Goal: Find specific page/section: Find specific page/section

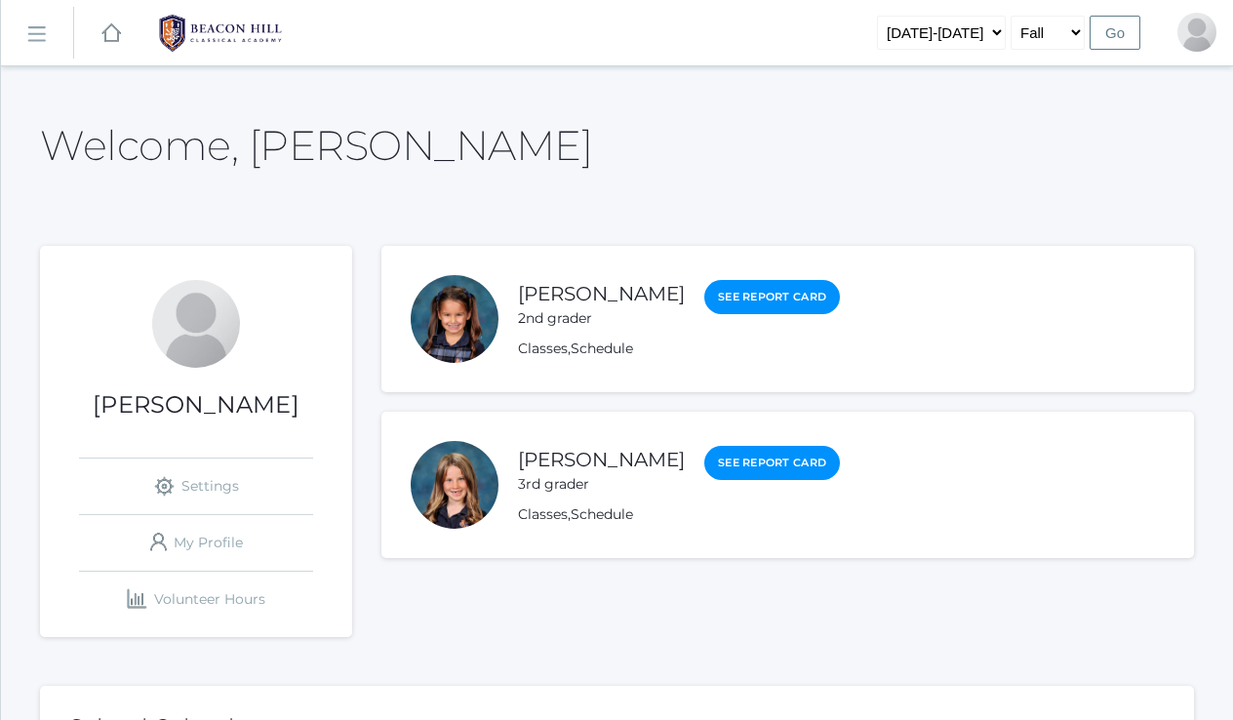
click at [37, 28] on rect at bounding box center [35, 34] width 31 height 31
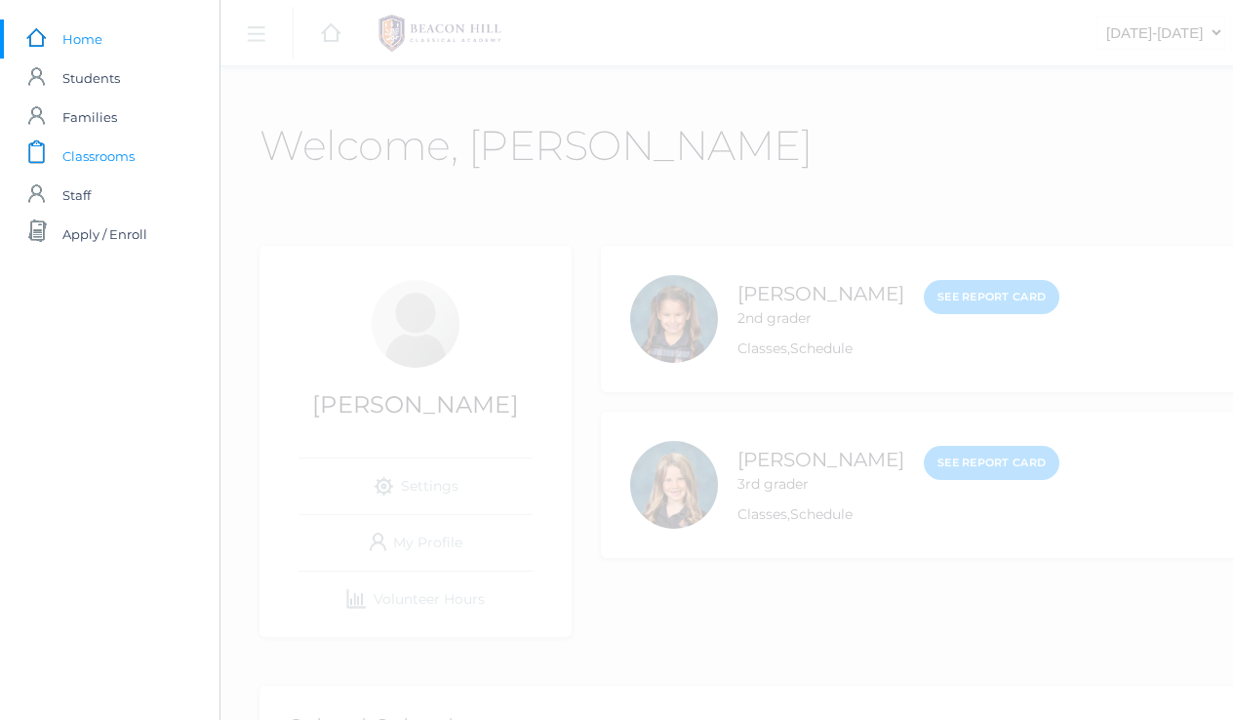
click at [99, 163] on span "Classrooms" at bounding box center [98, 156] width 72 height 39
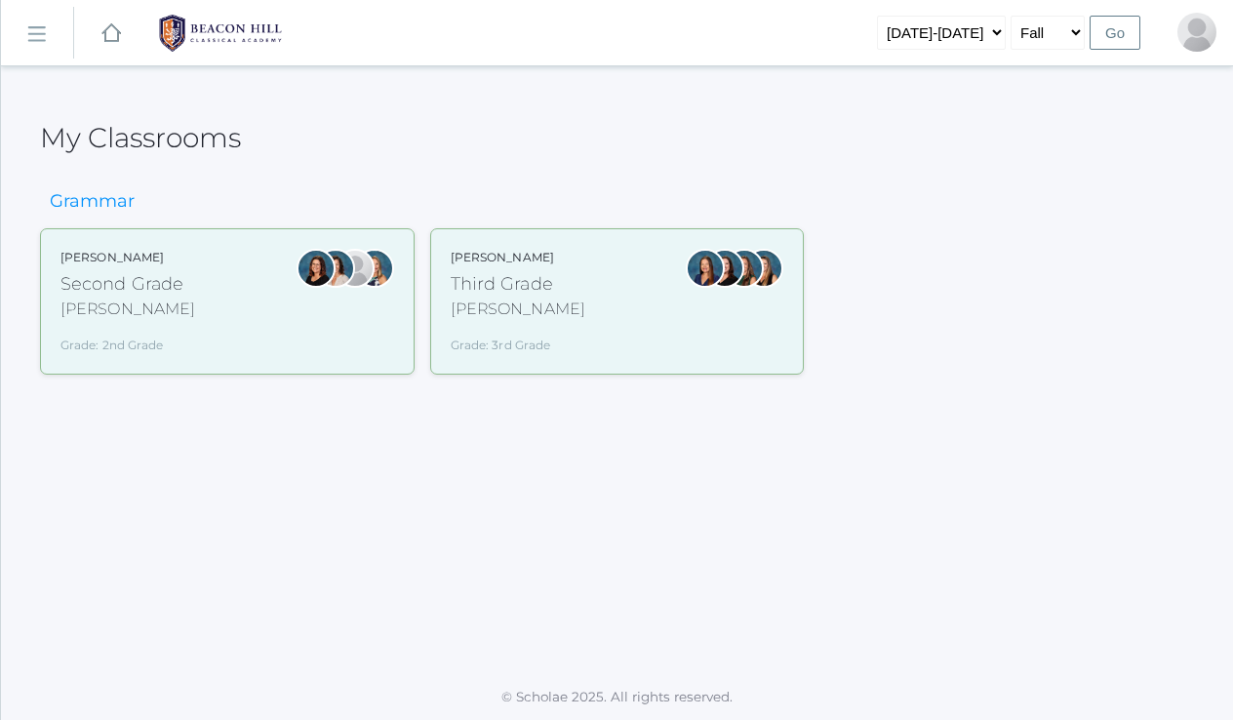
click at [484, 290] on div "Third Grade" at bounding box center [518, 284] width 135 height 26
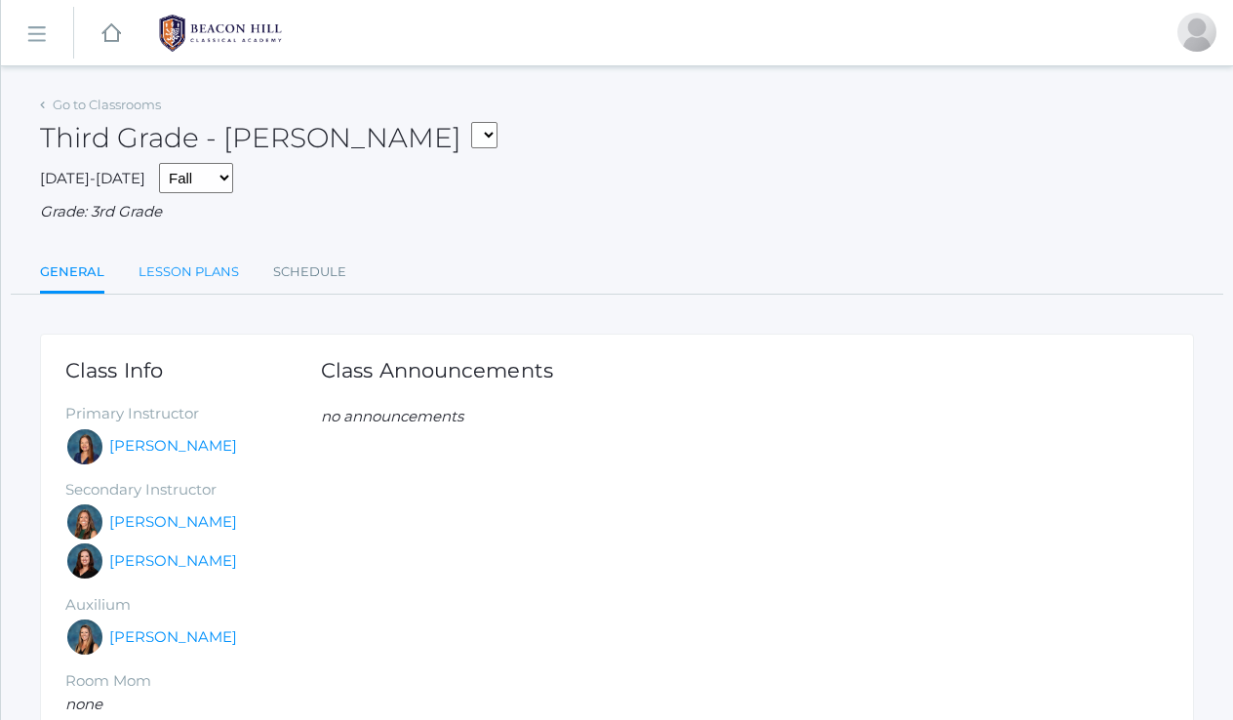
click at [208, 263] on link "Lesson Plans" at bounding box center [189, 272] width 101 height 39
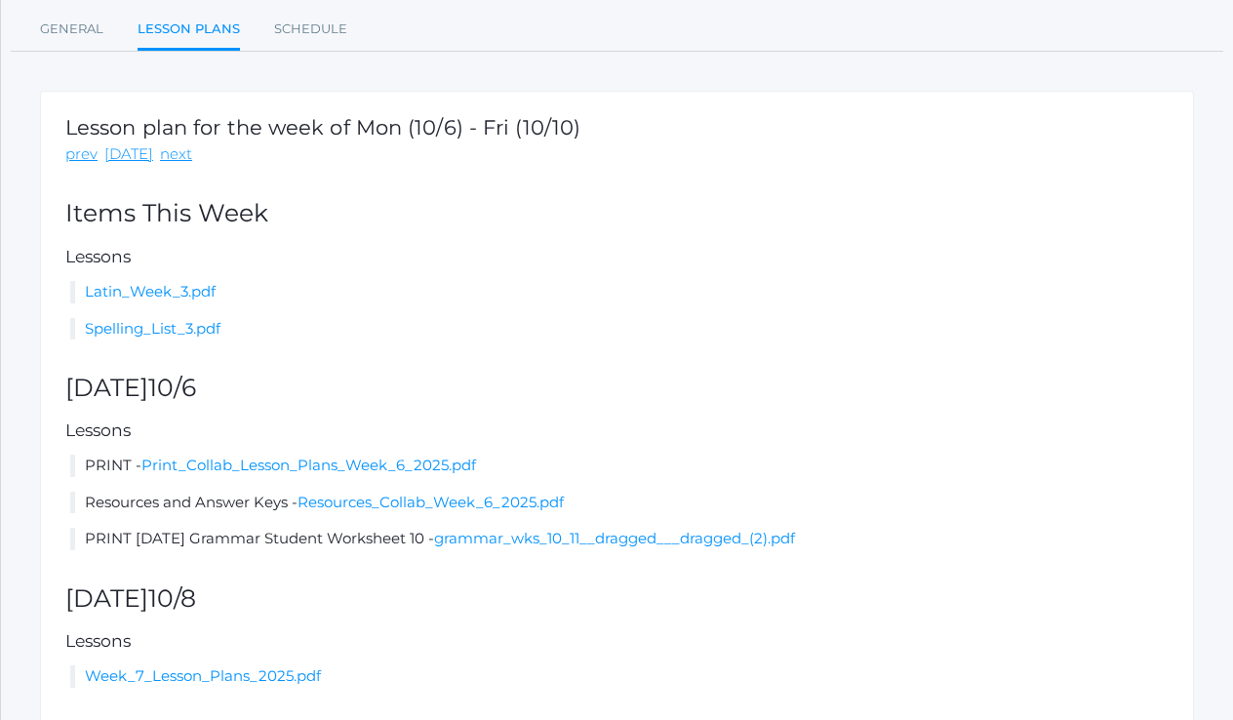
scroll to position [245, 0]
click at [391, 495] on link "Resources_Collab_Week_6_2025.pdf" at bounding box center [431, 500] width 266 height 19
